Goal: Task Accomplishment & Management: Use online tool/utility

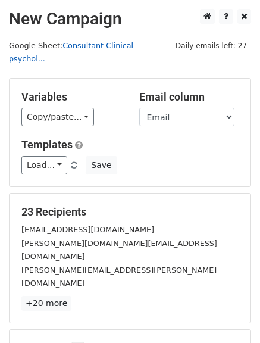
click at [104, 43] on link "Consultant Clinical psychol..." at bounding box center [71, 52] width 125 height 23
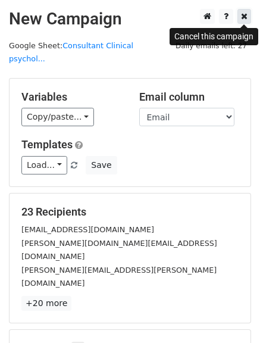
click at [249, 18] on link at bounding box center [245, 16] width 14 height 15
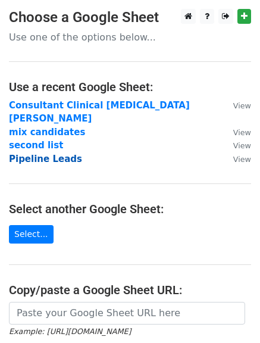
click at [48, 154] on strong "Pipeline Leads" at bounding box center [45, 159] width 73 height 11
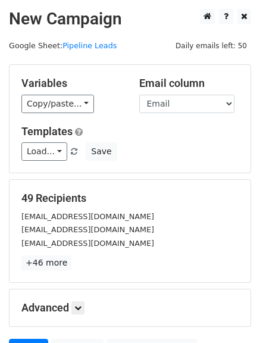
scroll to position [120, 0]
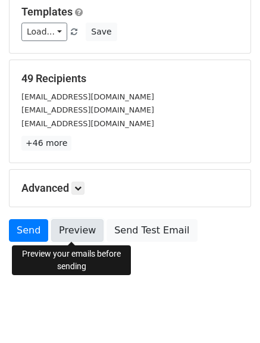
click at [76, 231] on link "Preview" at bounding box center [77, 230] width 52 height 23
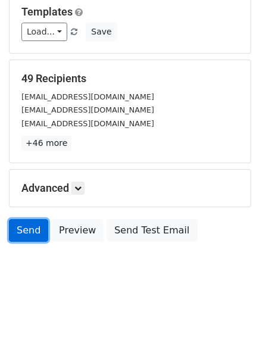
click at [28, 231] on link "Send" at bounding box center [28, 230] width 39 height 23
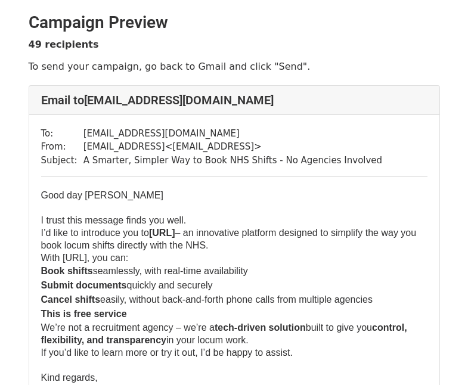
click at [273, 65] on p "To send your campaign, go back to Gmail and click "Send"." at bounding box center [234, 66] width 411 height 13
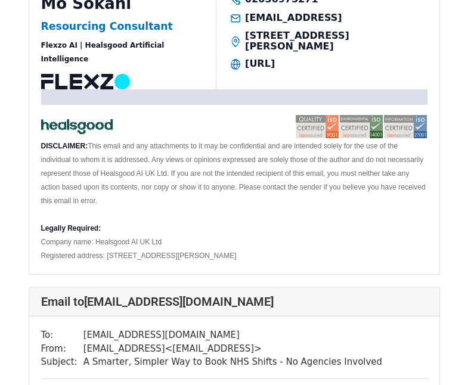
scroll to position [457, 0]
